Goal: Task Accomplishment & Management: Manage account settings

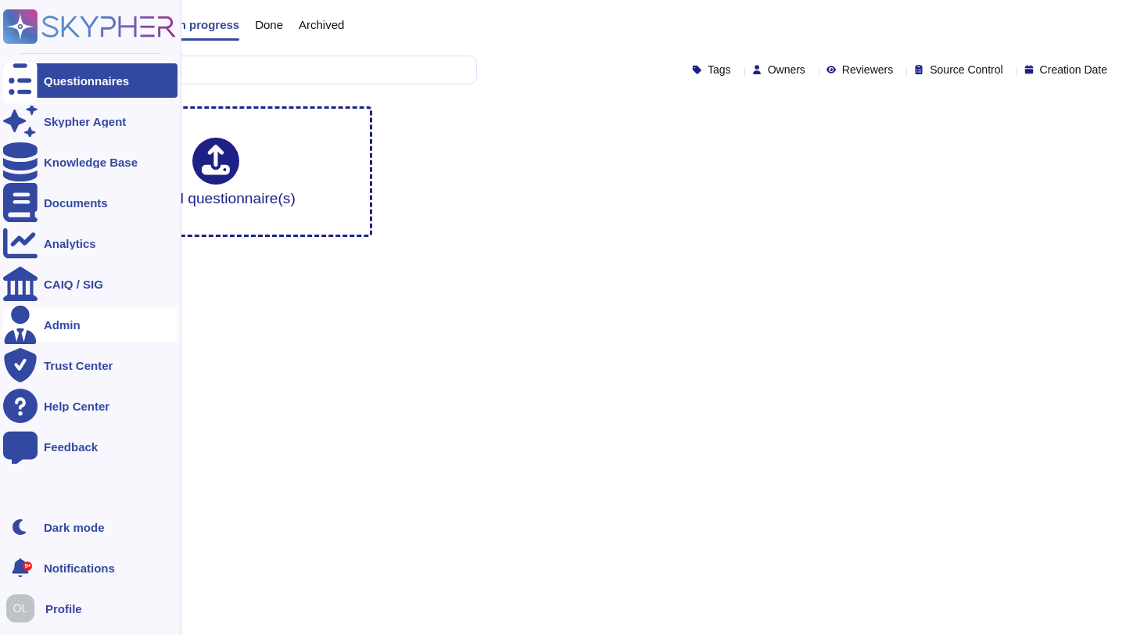
click at [21, 325] on icon at bounding box center [20, 324] width 34 height 39
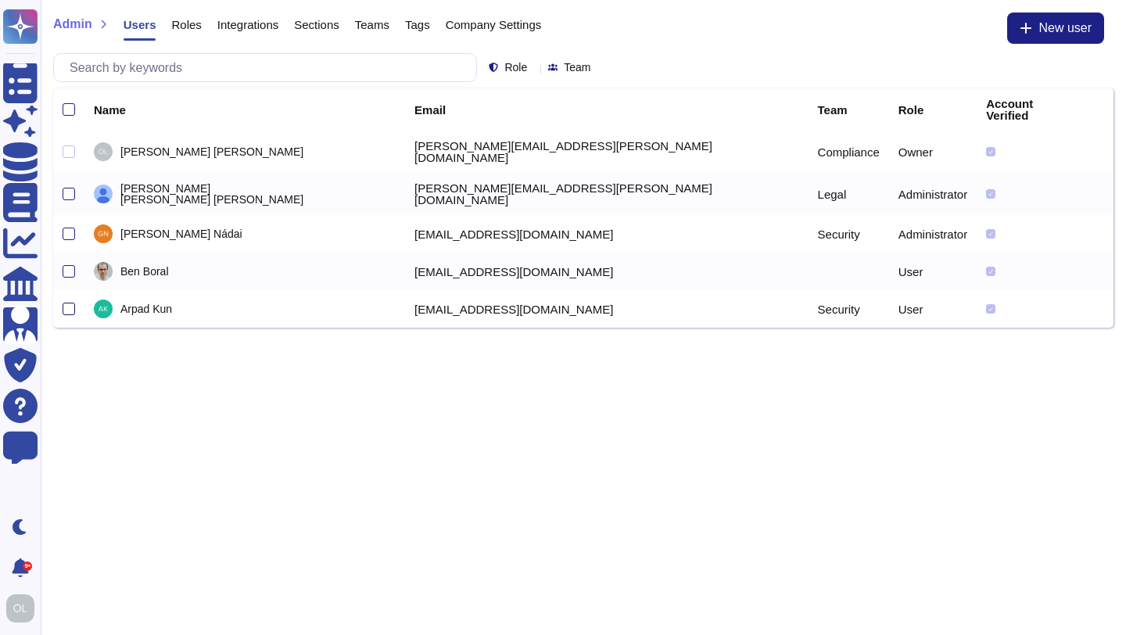
click at [70, 303] on div at bounding box center [69, 309] width 13 height 13
click at [0, 0] on input "checkbox" at bounding box center [0, 0] width 0 height 0
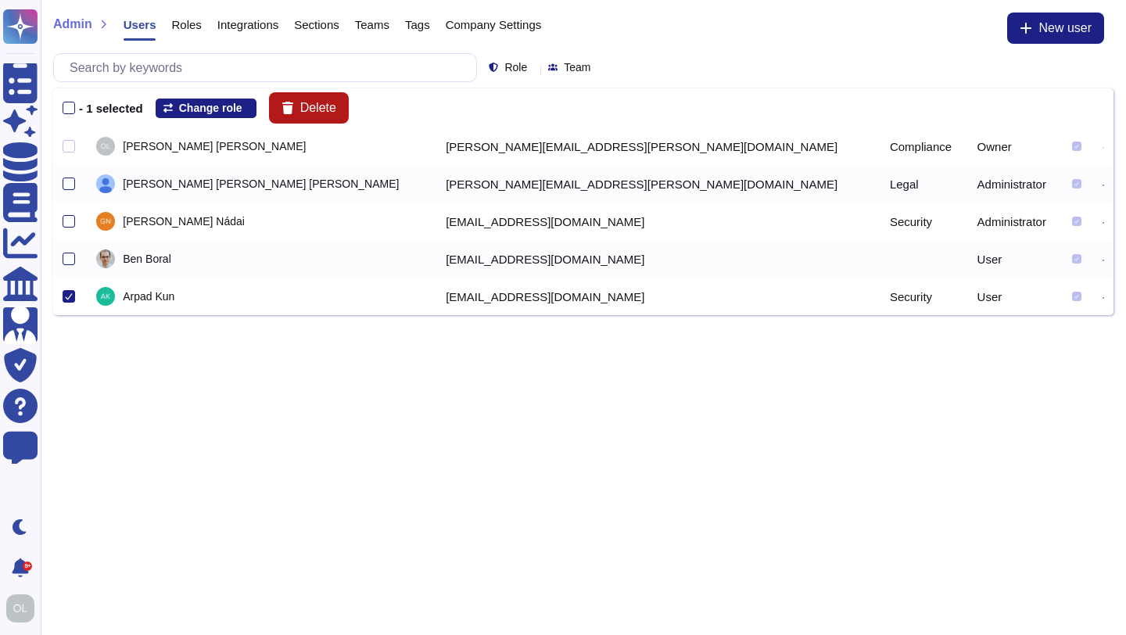
click at [327, 110] on span "Delete" at bounding box center [318, 108] width 36 height 13
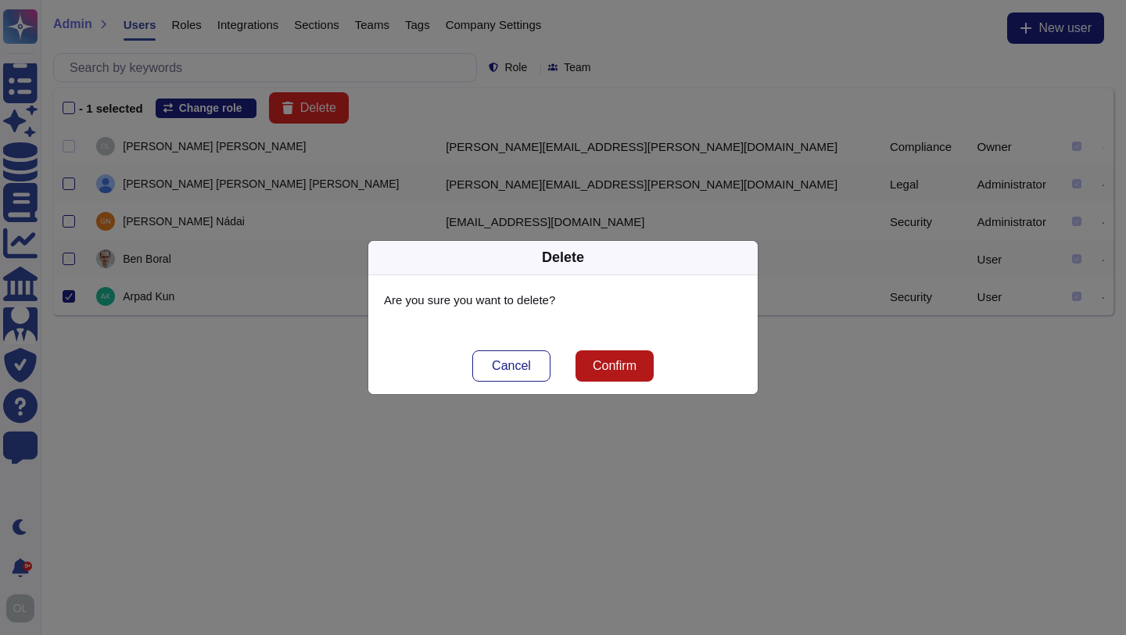
click at [616, 366] on span "Confirm" at bounding box center [615, 366] width 44 height 13
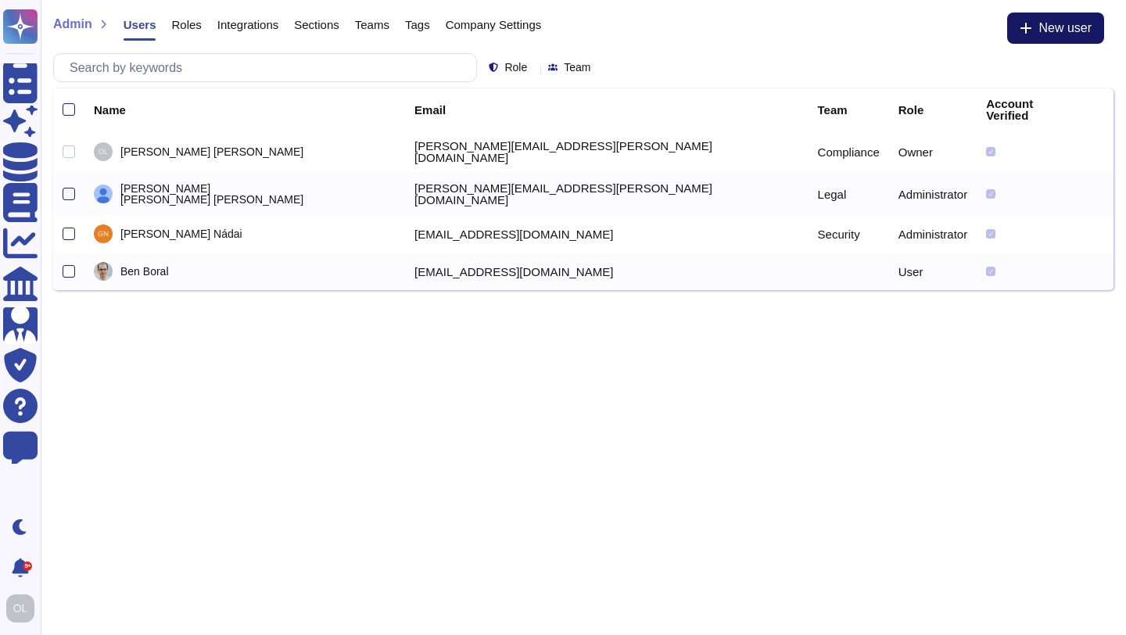
click at [1047, 32] on span "New user" at bounding box center [1065, 28] width 53 height 13
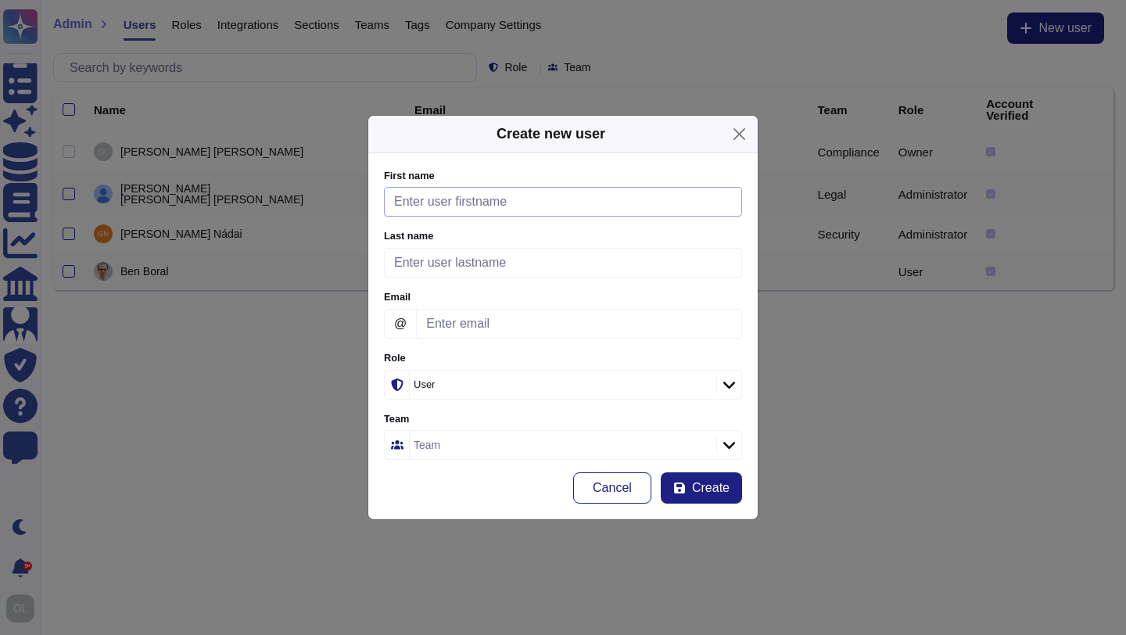
click at [436, 204] on input "First name" at bounding box center [563, 202] width 358 height 30
type input "Imre"
click at [410, 267] on input "Last name" at bounding box center [563, 263] width 358 height 30
type input "Szvorenyi"
click at [465, 325] on input "Email" at bounding box center [579, 324] width 326 height 30
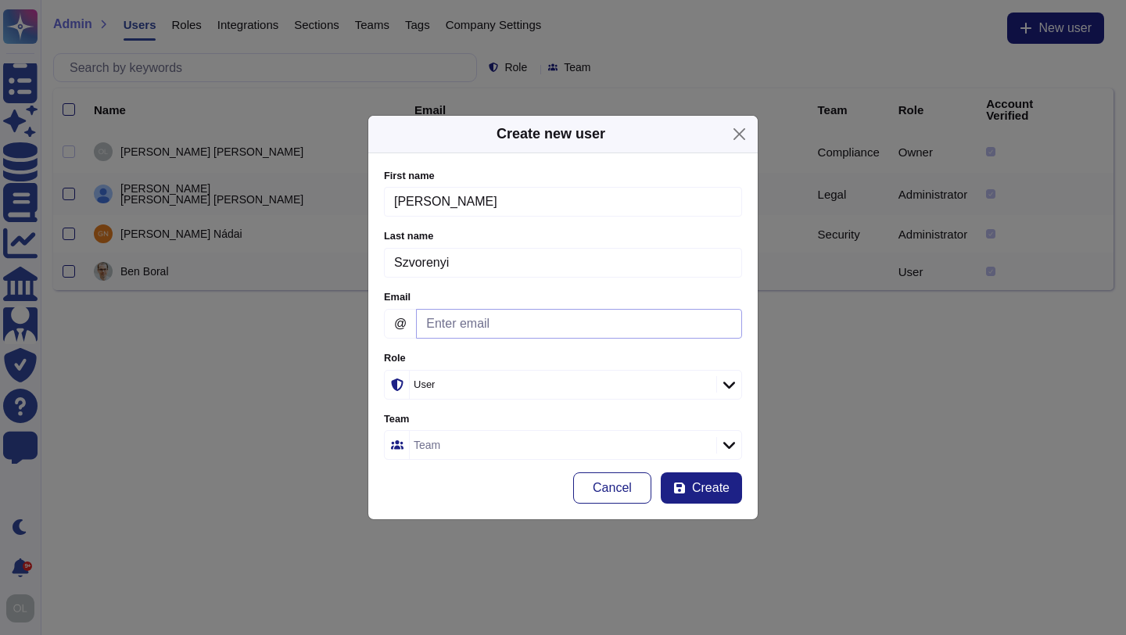
paste input "ax@initrd.net"
type input "ax@initrd.net"
drag, startPoint x: 512, startPoint y: 319, endPoint x: 368, endPoint y: 321, distance: 144.7
click at [368, 321] on div "Create new user First name Imre Please fill this field Last name Szvorenyi Plea…" at bounding box center [563, 318] width 391 height 406
paste input "imre.szvorenyi@bitrise.io"
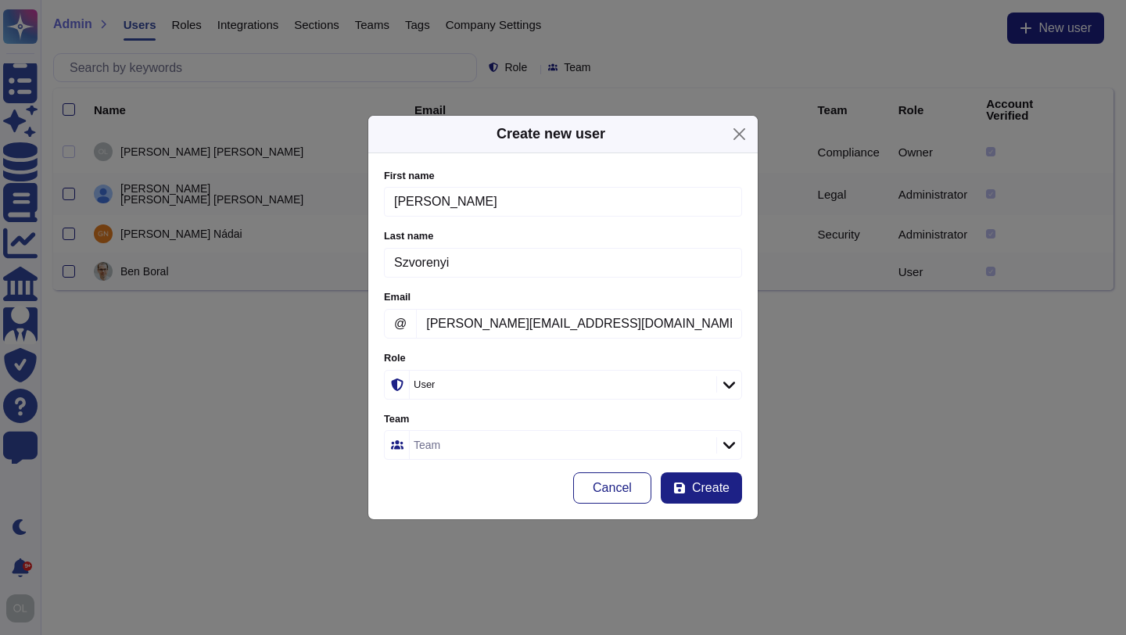
type input "imre.szvorenyi@bitrise.io"
click at [456, 441] on div "Team" at bounding box center [561, 445] width 303 height 28
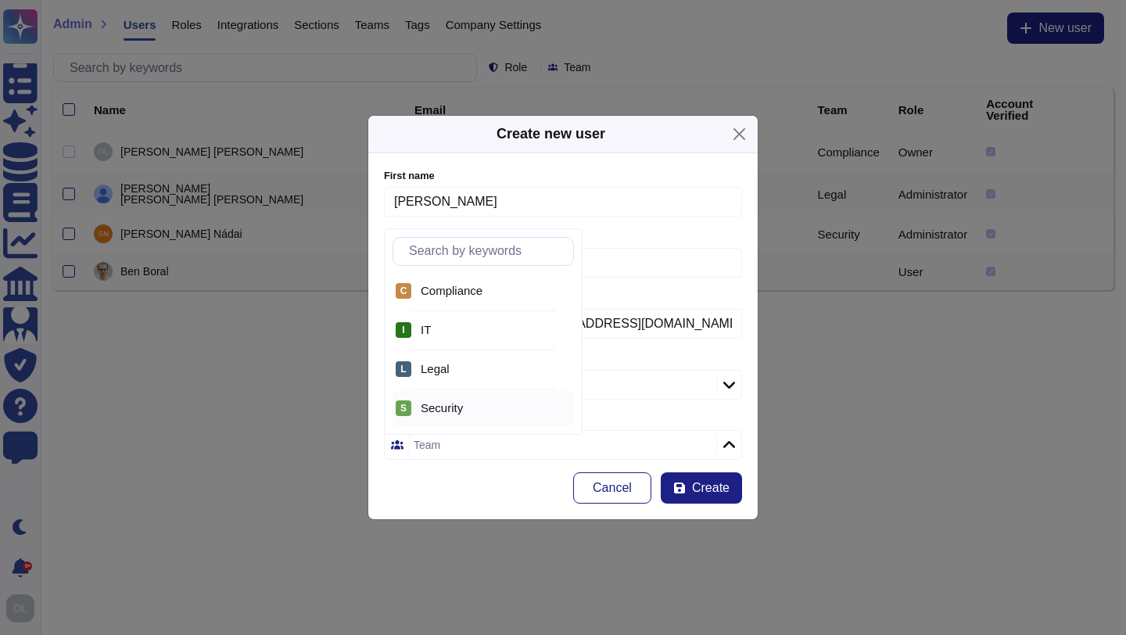
click at [452, 405] on span "Security" at bounding box center [442, 408] width 42 height 14
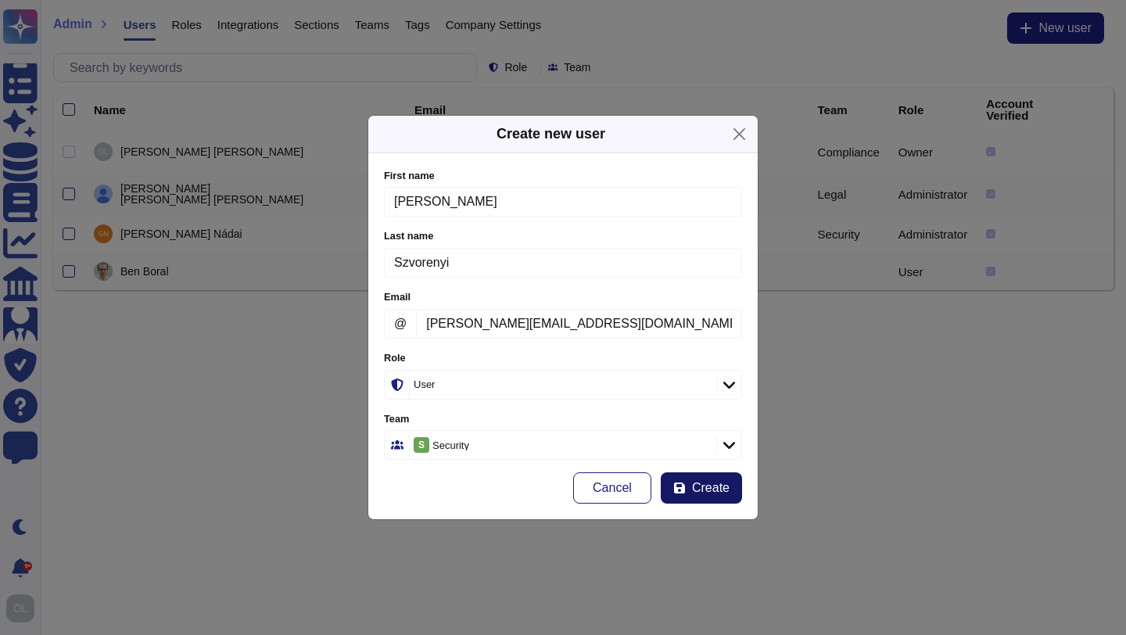
click at [709, 490] on span "Create" at bounding box center [711, 488] width 38 height 13
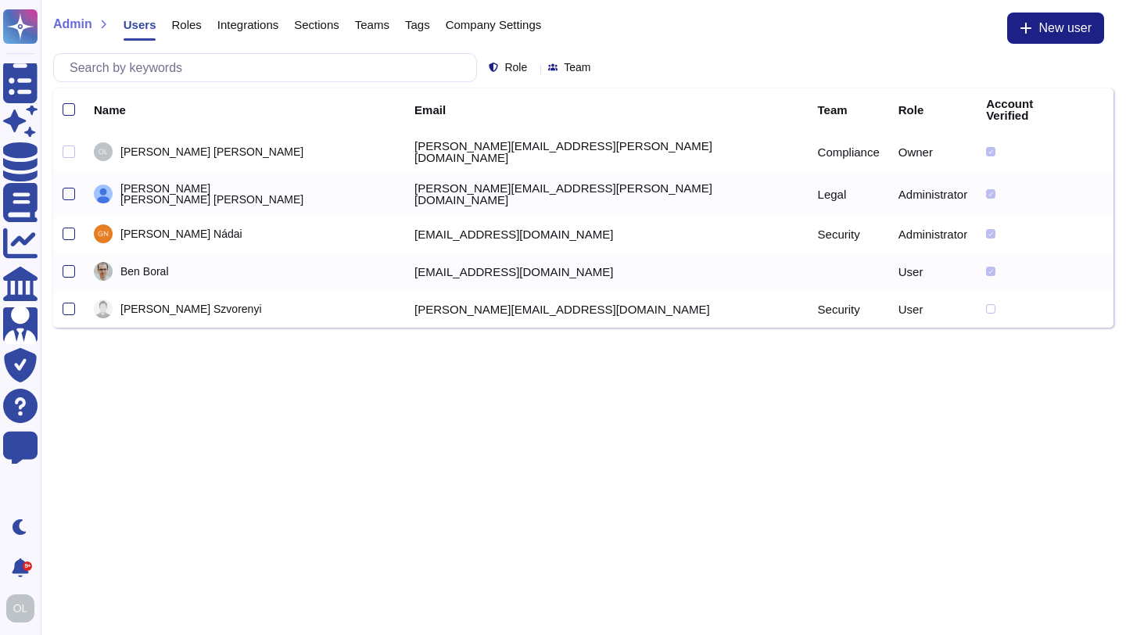
click at [1104, 311] on icon at bounding box center [1104, 311] width 0 height 0
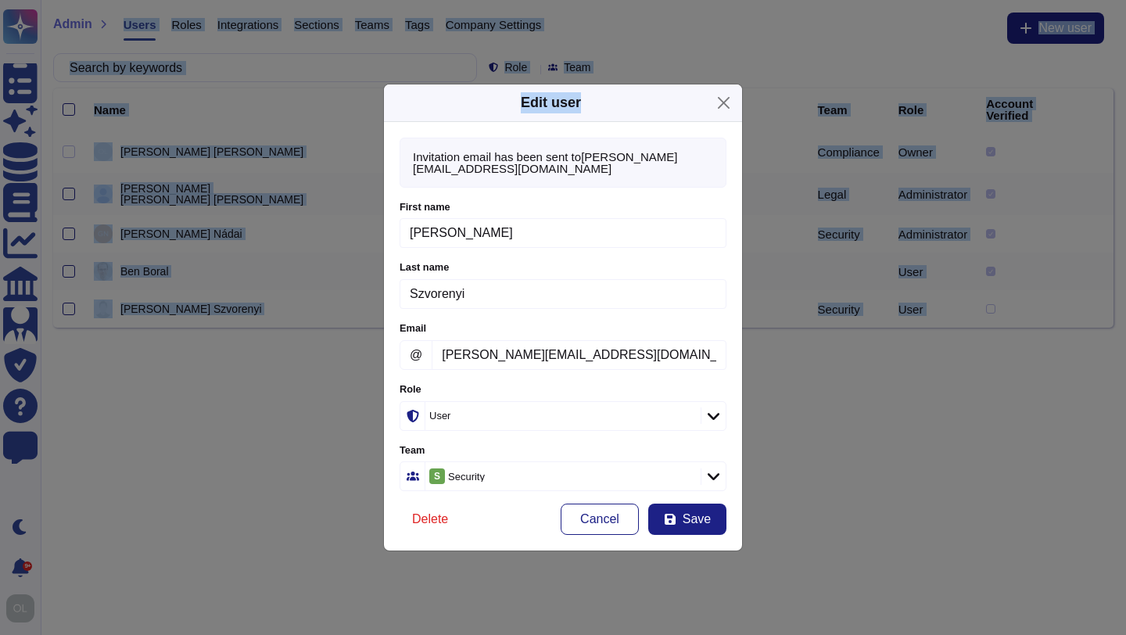
drag, startPoint x: 598, startPoint y: 107, endPoint x: 546, endPoint y: -39, distance: 155.1
click at [546, 0] on html "Questionnaires Skypher Agent Knowledge Base Documents Analytics CAIQ / SIG Admi…" at bounding box center [563, 168] width 1126 height 336
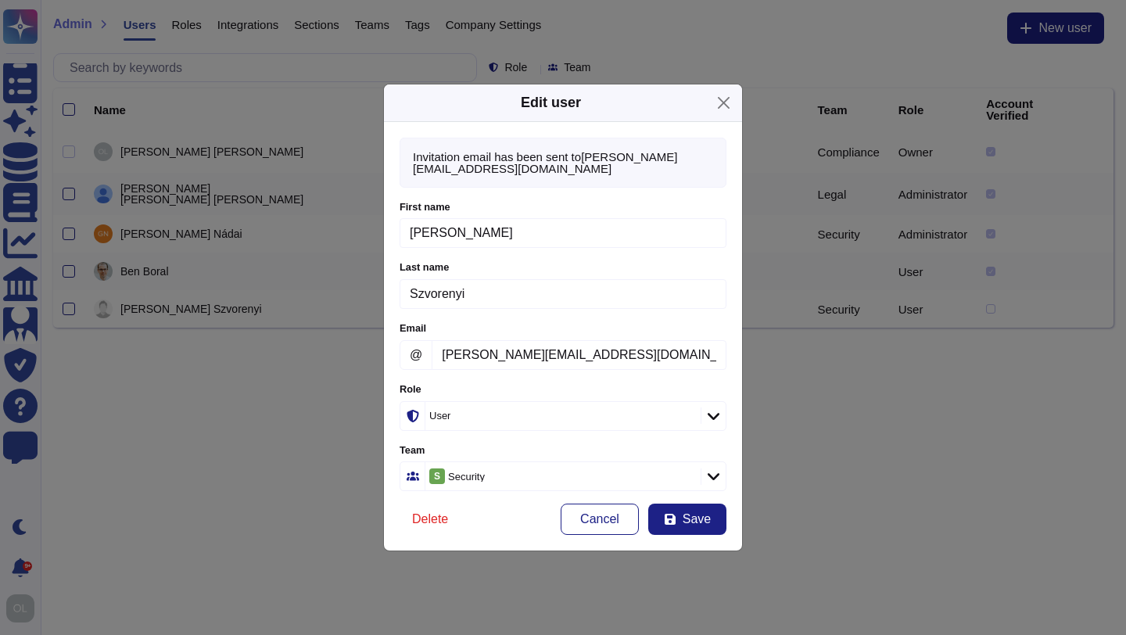
click at [712, 415] on icon at bounding box center [714, 416] width 12 height 7
click at [443, 500] on span "Administrator" at bounding box center [449, 501] width 69 height 14
click at [701, 515] on span "Save" at bounding box center [697, 519] width 28 height 13
